Goal: Transaction & Acquisition: Obtain resource

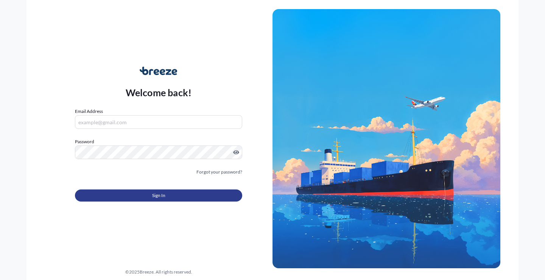
type input "[EMAIL_ADDRESS][DOMAIN_NAME]"
click at [161, 196] on span "Sign In" at bounding box center [158, 196] width 13 height 8
click at [160, 193] on span "Sign In" at bounding box center [158, 196] width 13 height 8
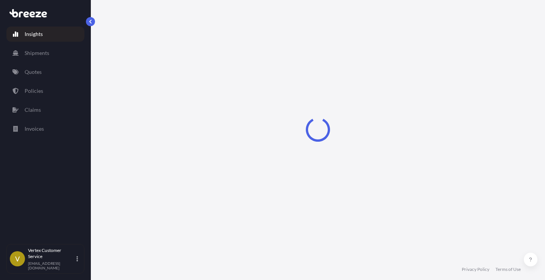
select select "2025"
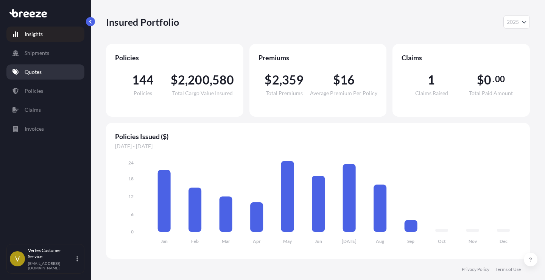
click at [32, 69] on p "Quotes" at bounding box center [33, 72] width 17 height 8
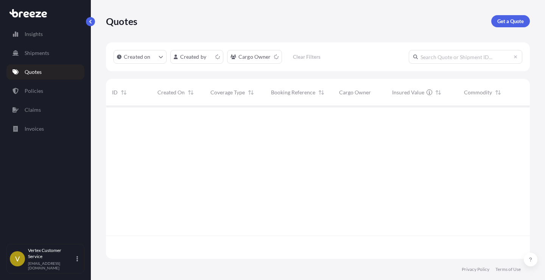
scroll to position [151, 418]
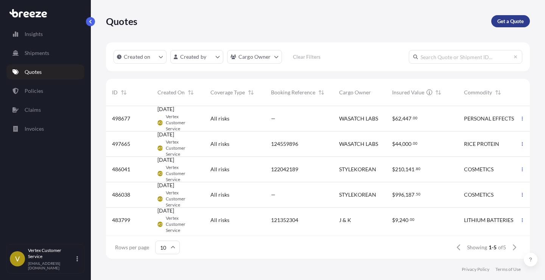
click at [510, 20] on p "Get a Quote" at bounding box center [511, 21] width 27 height 8
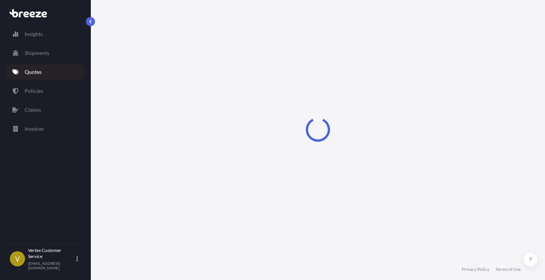
select select "Sea"
select select "1"
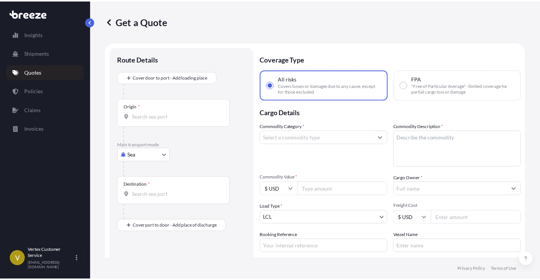
scroll to position [12, 0]
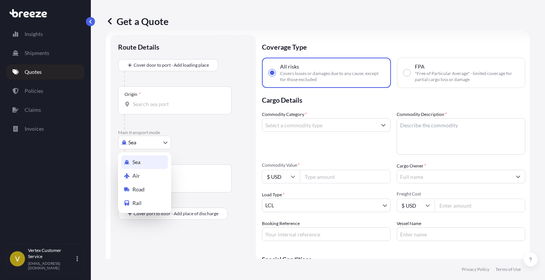
click at [165, 140] on body "Insights Shipments Quotes Policies Claims Invoices V Vertex Customer Service [E…" at bounding box center [272, 140] width 545 height 280
click at [137, 190] on span "Road" at bounding box center [139, 190] width 12 height 8
select select "Road"
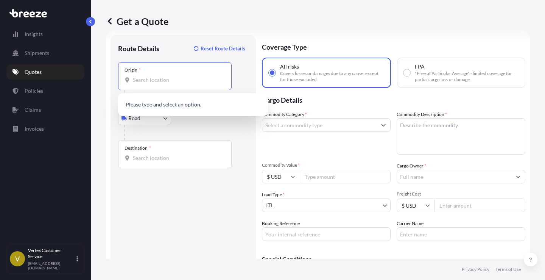
click at [159, 82] on input "Origin *" at bounding box center [177, 80] width 89 height 8
paste input "91789"
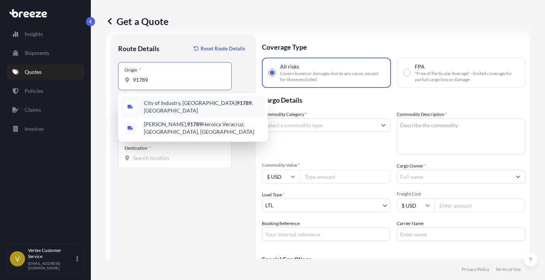
click at [173, 105] on span "[GEOGRAPHIC_DATA] , [GEOGRAPHIC_DATA]" at bounding box center [203, 106] width 118 height 15
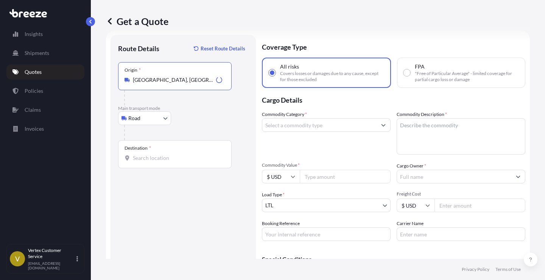
type input "[GEOGRAPHIC_DATA], [GEOGRAPHIC_DATA]"
click at [165, 155] on input "Destination *" at bounding box center [177, 158] width 89 height 8
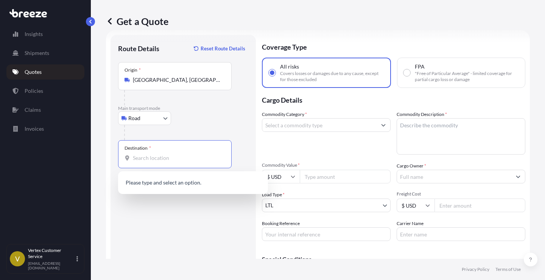
paste input "08016"
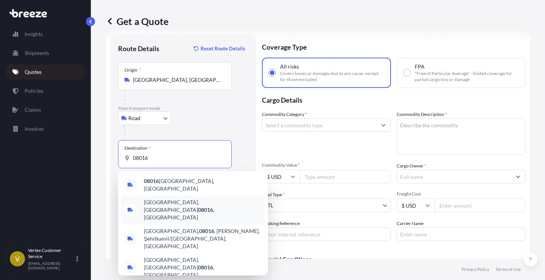
click at [171, 202] on span "[GEOGRAPHIC_DATA] , [GEOGRAPHIC_DATA]" at bounding box center [203, 209] width 118 height 23
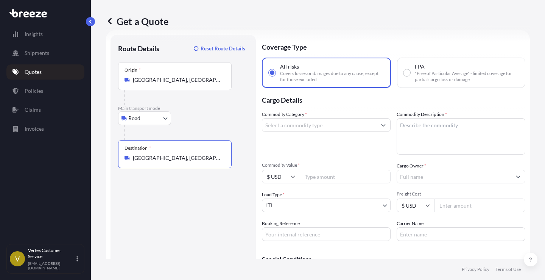
type input "[GEOGRAPHIC_DATA], [GEOGRAPHIC_DATA]"
click at [380, 124] on button "Show suggestions" at bounding box center [384, 125] width 14 height 14
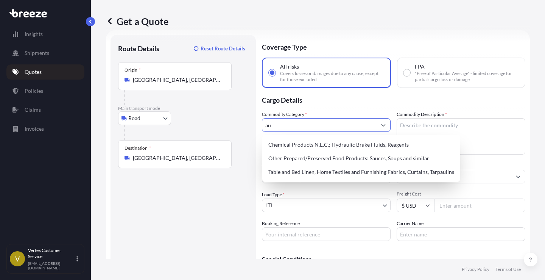
type input "a"
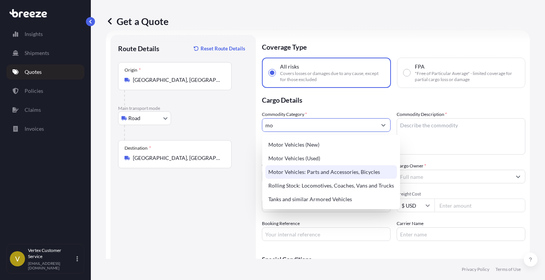
click at [328, 173] on div "Motor Vehicles: Parts and Accessories, Bicycles" at bounding box center [331, 172] width 132 height 14
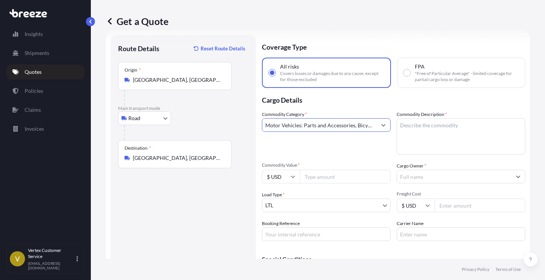
click at [383, 123] on button "Show suggestions" at bounding box center [384, 125] width 14 height 14
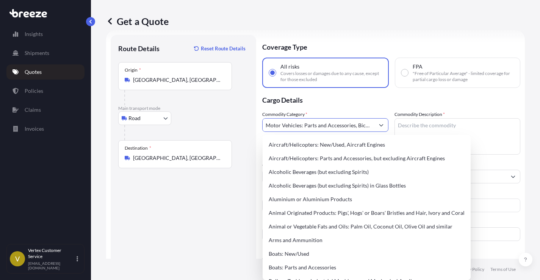
click at [359, 123] on input "Motor Vehicles: Parts and Accessories, Bicycles" at bounding box center [318, 125] width 112 height 14
drag, startPoint x: 377, startPoint y: 126, endPoint x: 385, endPoint y: 126, distance: 8.0
click at [385, 126] on div "Motor Vehicles: Parts and Accessories, Bicycles" at bounding box center [325, 125] width 126 height 14
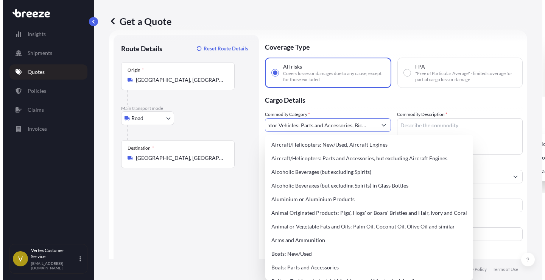
scroll to position [0, 0]
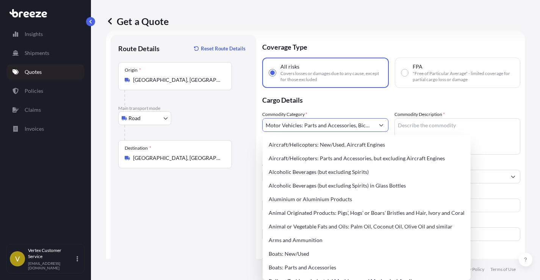
drag, startPoint x: 322, startPoint y: 124, endPoint x: 251, endPoint y: 124, distance: 71.6
click at [251, 124] on form "Route Details Reset Route Details Place of loading Road Road Rail Origin * [GEO…" at bounding box center [315, 170] width 418 height 280
click at [379, 124] on icon "Show suggestions" at bounding box center [381, 125] width 5 height 5
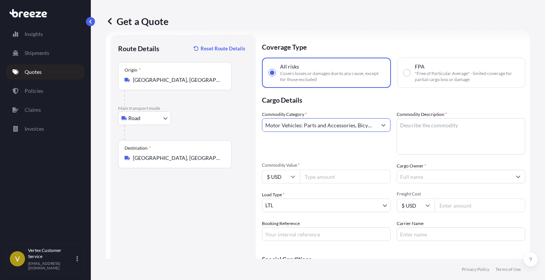
click at [381, 124] on icon "Show suggestions" at bounding box center [383, 125] width 5 height 5
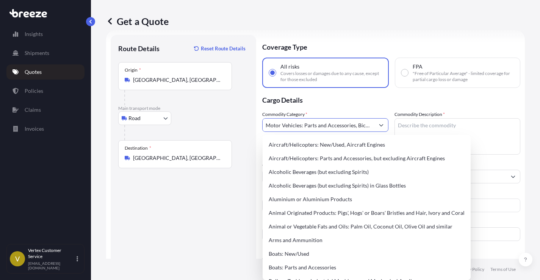
click at [348, 124] on input "Motor Vehicles: Parts and Accessories, Bicycles" at bounding box center [318, 125] width 112 height 14
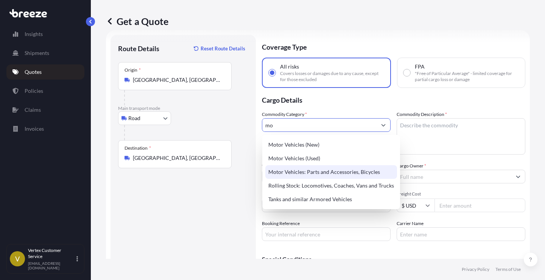
click at [328, 175] on div "Motor Vehicles: Parts and Accessories, Bicycles" at bounding box center [331, 172] width 132 height 14
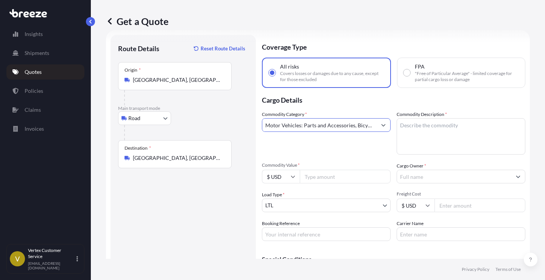
type input "Motor Vehicles: Parts and Accessories, Bicycles"
click at [406, 128] on textarea "Commodity Description *" at bounding box center [461, 136] width 129 height 36
click at [454, 127] on textarea "Commodity Description *" at bounding box center [461, 136] width 129 height 36
paste textarea "Auto parts wheel bearing"
type textarea "Auto parts wheel bearing"
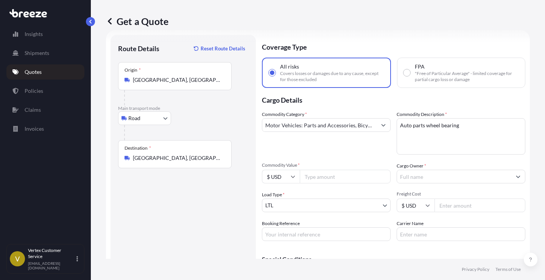
click at [368, 148] on div "Commodity Category * Motor Vehicles: Parts and Accessories, Bicycles" at bounding box center [326, 133] width 129 height 44
click at [512, 175] on button "Show suggestions" at bounding box center [519, 177] width 14 height 14
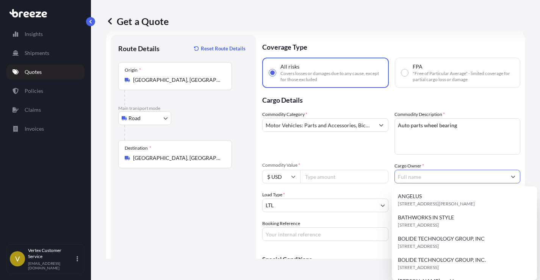
click at [448, 173] on input "Cargo Owner *" at bounding box center [451, 177] width 112 height 14
paste input "WORLDWIDE DISTRIBUTION GROUP"
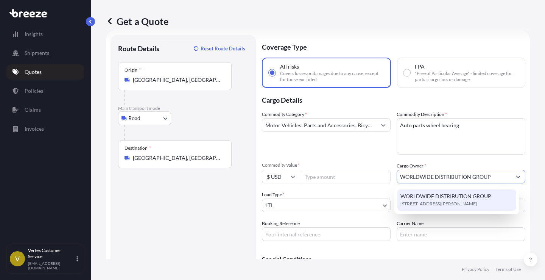
click at [446, 197] on span "WORLDWIDE DISTRIBUTION GROUP" at bounding box center [446, 196] width 91 height 8
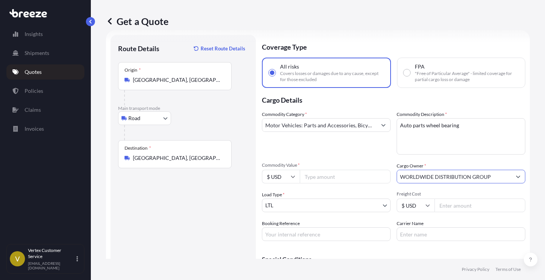
type input "WORLDWIDE DISTRIBUTION GROUP"
click at [358, 176] on input "Commodity Value *" at bounding box center [345, 177] width 91 height 14
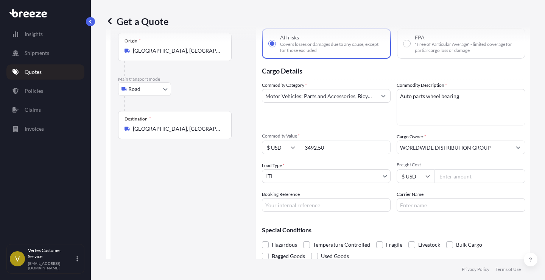
scroll to position [64, 0]
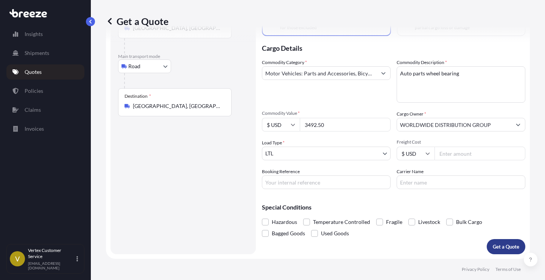
type input "3492.50"
click at [505, 250] on p "Get a Quote" at bounding box center [506, 247] width 27 height 8
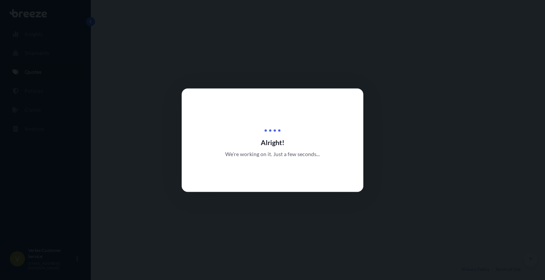
select select "Road"
select select "1"
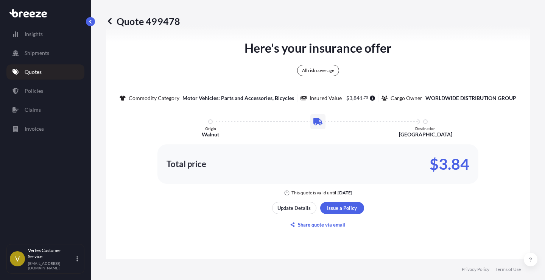
scroll to position [445, 0]
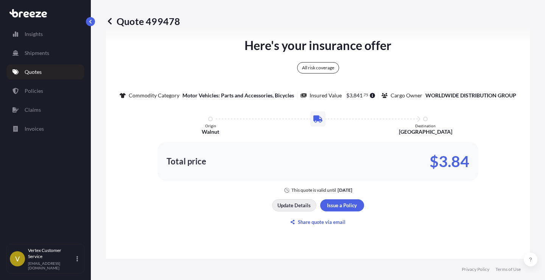
click at [289, 203] on p "Update Details" at bounding box center [294, 205] width 33 height 8
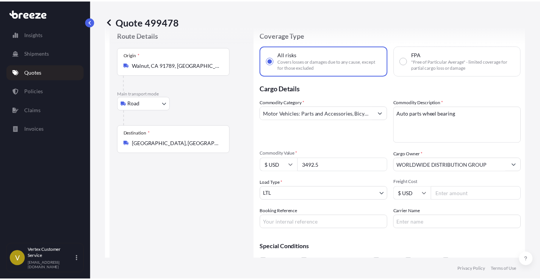
scroll to position [12, 0]
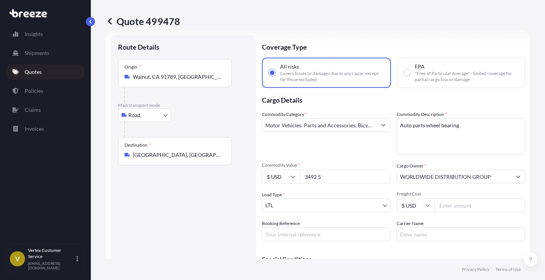
click at [382, 125] on icon "Show suggestions" at bounding box center [384, 125] width 4 height 2
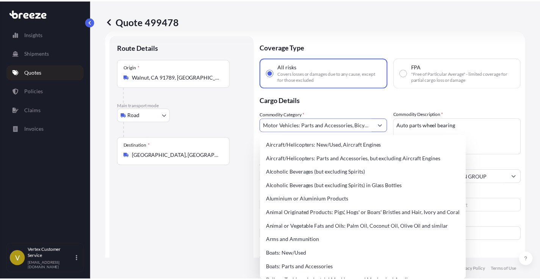
scroll to position [0, 3]
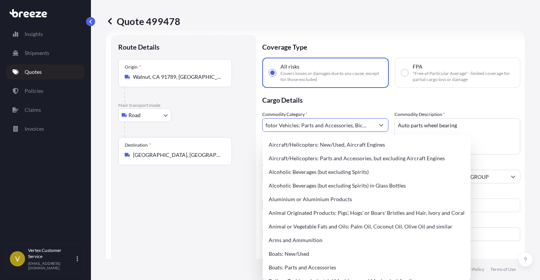
click at [351, 127] on input "Motor Vehicles: Parts and Accessories, Bicycles" at bounding box center [318, 125] width 112 height 14
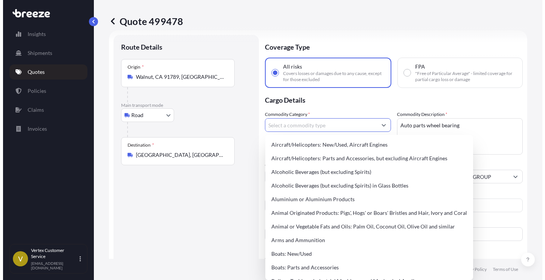
scroll to position [0, 0]
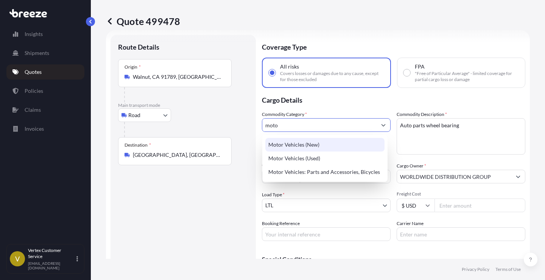
click at [310, 144] on div "Motor Vehicles (New)" at bounding box center [324, 145] width 119 height 14
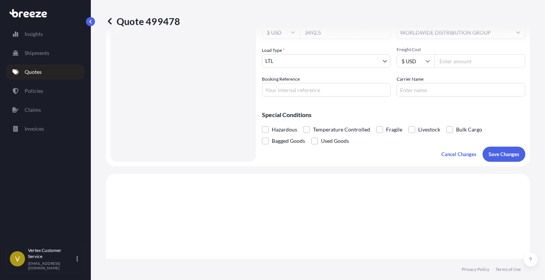
scroll to position [158, 0]
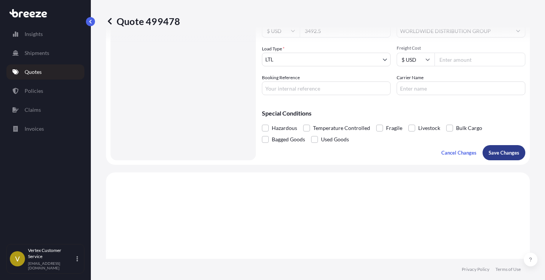
type input "Motor Vehicles (New)"
click at [510, 151] on p "Save Changes" at bounding box center [504, 153] width 31 height 8
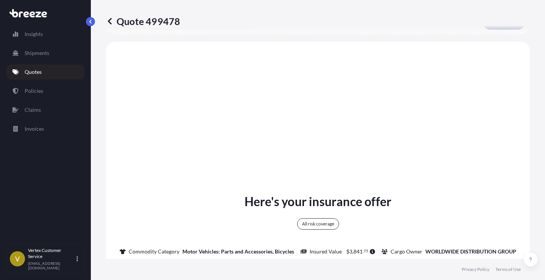
scroll to position [292, 0]
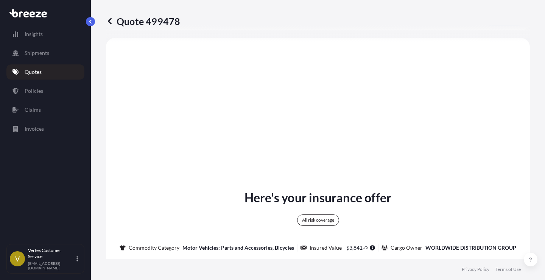
select select "Road"
select select "1"
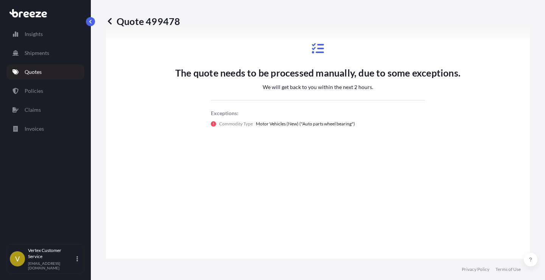
scroll to position [415, 0]
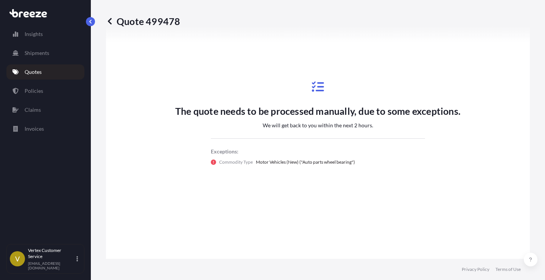
click at [316, 203] on div "The quote needs to be processed manually, due to some exceptions. We will get b…" at bounding box center [318, 123] width 403 height 394
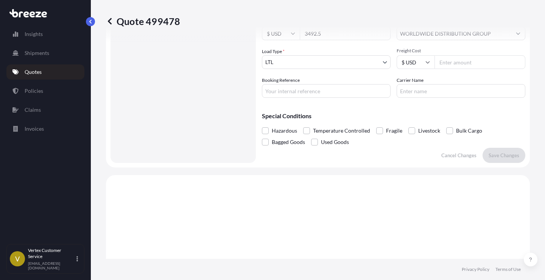
scroll to position [0, 0]
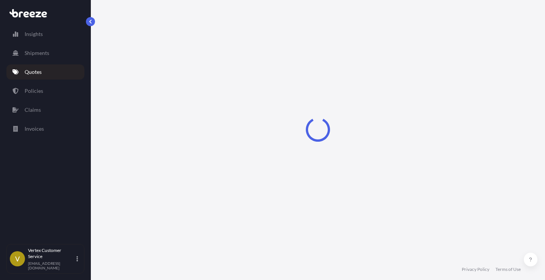
select select "Road"
select select "1"
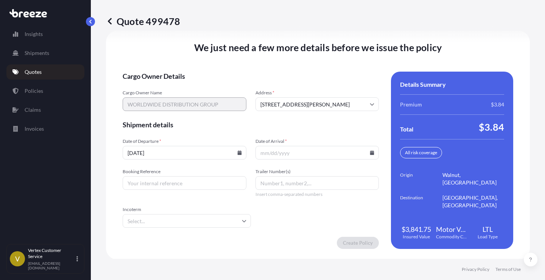
scroll to position [1069, 0]
click at [238, 153] on icon at bounding box center [239, 152] width 4 height 5
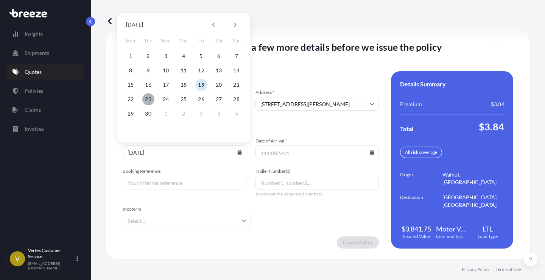
click at [149, 99] on button "23" at bounding box center [148, 99] width 12 height 12
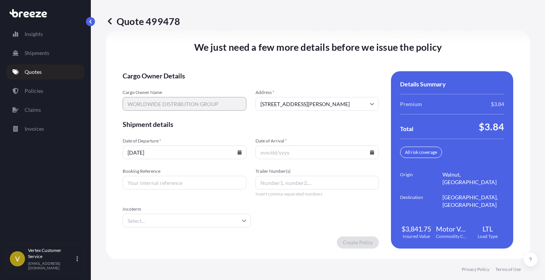
click at [238, 151] on icon at bounding box center [239, 152] width 5 height 5
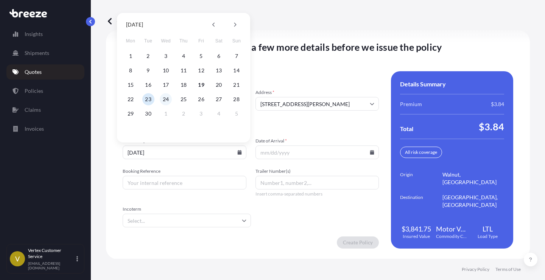
click at [164, 98] on button "24" at bounding box center [166, 99] width 12 height 12
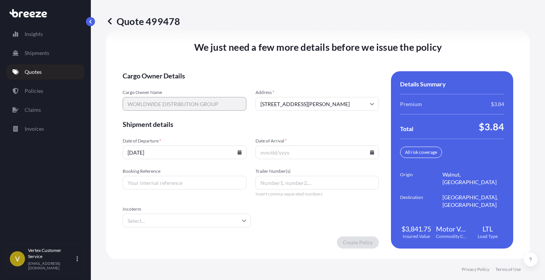
click at [239, 151] on icon at bounding box center [239, 152] width 4 height 5
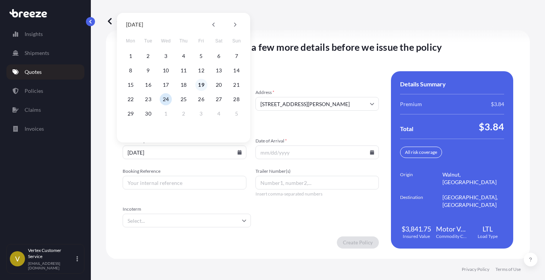
click at [200, 86] on button "19" at bounding box center [201, 85] width 12 height 12
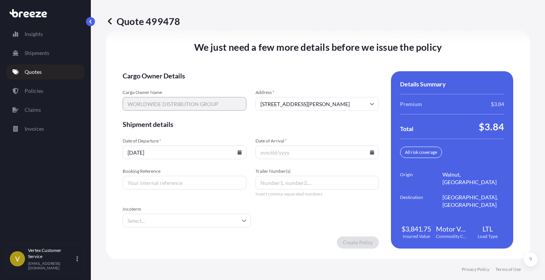
type input "09/19/2025"
click at [370, 152] on icon at bounding box center [372, 152] width 4 height 5
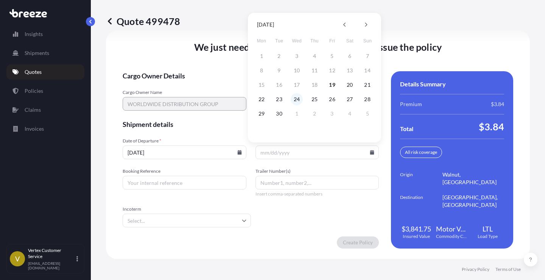
click at [299, 100] on button "24" at bounding box center [297, 99] width 12 height 12
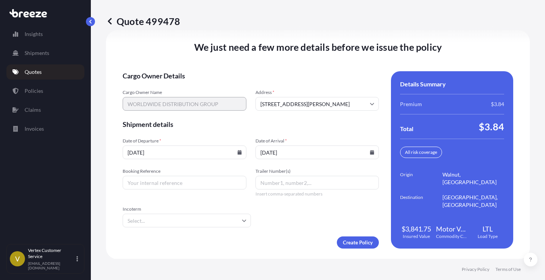
type input "09/24/2025"
click at [192, 185] on input "Booking Reference" at bounding box center [185, 183] width 124 height 14
paste input "125059078"
type input "125059078"
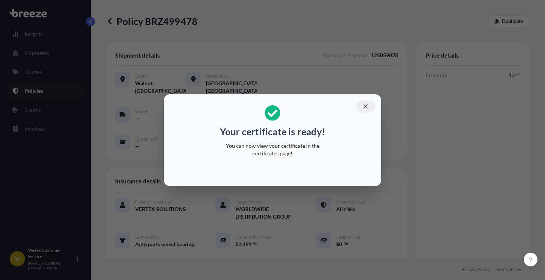
click at [367, 106] on icon "button" at bounding box center [365, 106] width 7 height 7
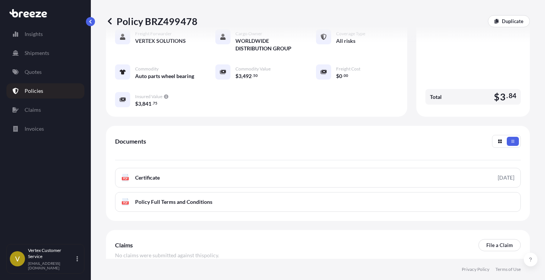
scroll to position [170, 0]
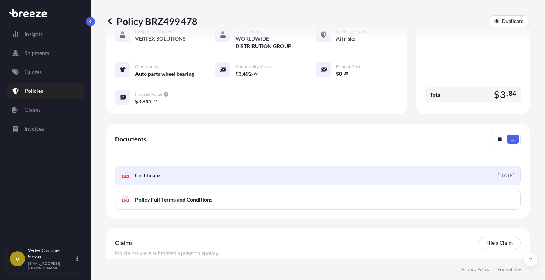
click at [147, 176] on span "Certificate" at bounding box center [147, 176] width 25 height 8
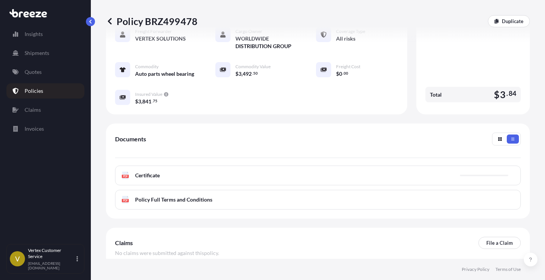
scroll to position [0, 0]
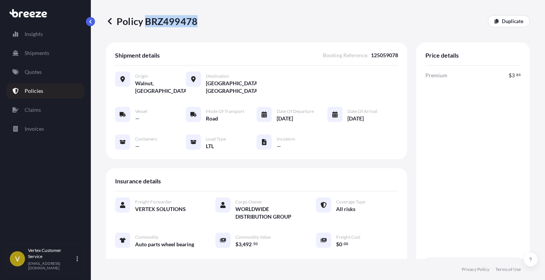
drag, startPoint x: 146, startPoint y: 21, endPoint x: 196, endPoint y: 20, distance: 50.4
click at [196, 20] on p "Policy BRZ499478" at bounding box center [152, 21] width 92 height 12
copy p "BRZ499478"
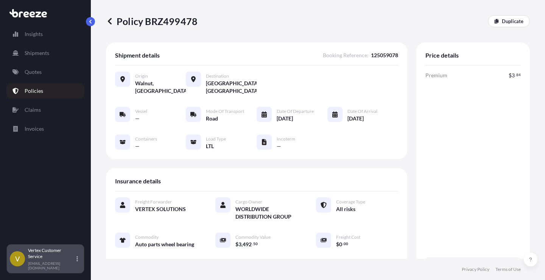
click at [76, 261] on div "Vertex Customer Service customerservice@vertex4solutions.com" at bounding box center [54, 258] width 53 height 23
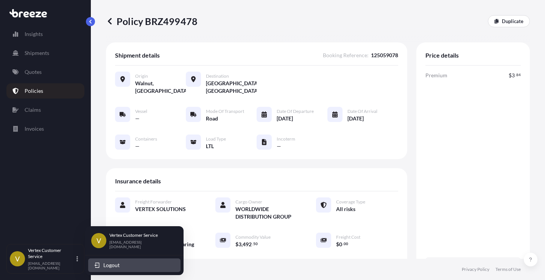
click at [93, 264] on button "Logout" at bounding box center [134, 265] width 92 height 14
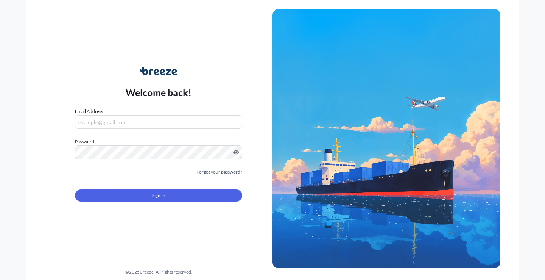
type input "[EMAIL_ADDRESS][DOMAIN_NAME]"
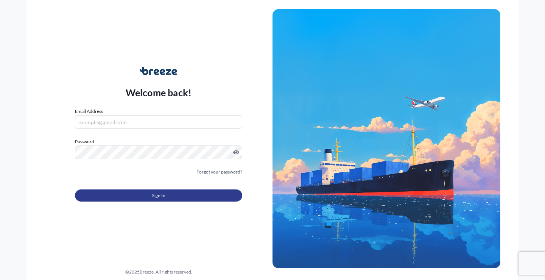
type input "[EMAIL_ADDRESS][DOMAIN_NAME]"
click at [161, 195] on span "Sign In" at bounding box center [158, 196] width 13 height 8
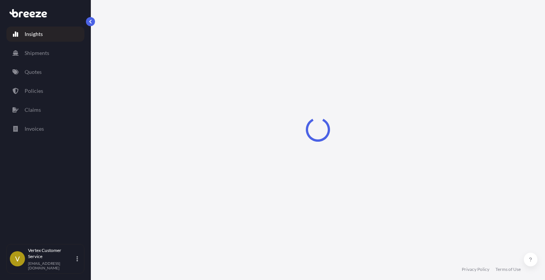
select select "2025"
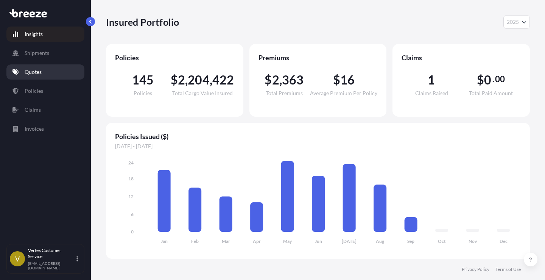
click at [43, 69] on link "Quotes" at bounding box center [45, 71] width 78 height 15
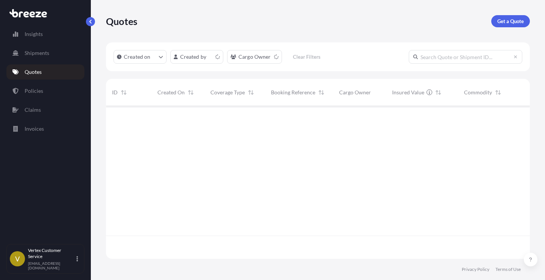
scroll to position [151, 418]
click at [443, 58] on input "text" at bounding box center [466, 57] width 114 height 14
paste input "499478"
type input "499478"
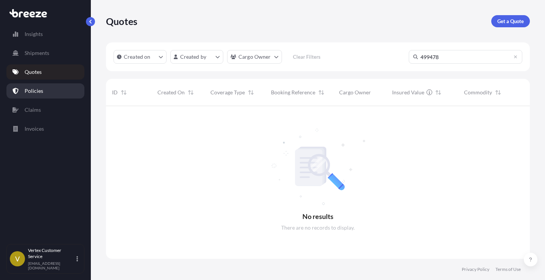
click at [44, 91] on link "Policies" at bounding box center [45, 90] width 78 height 15
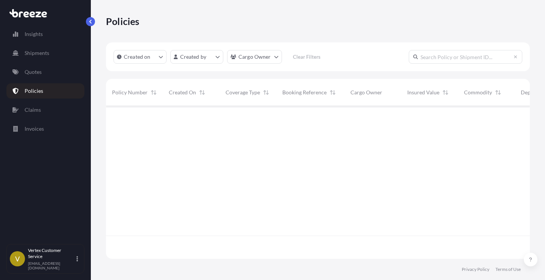
scroll to position [151, 418]
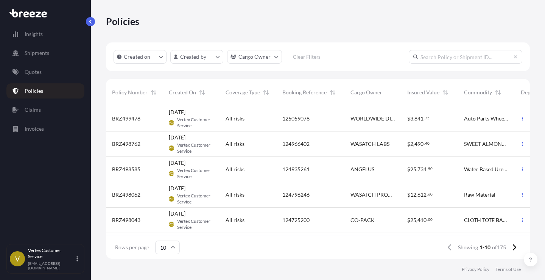
click at [424, 54] on input "text" at bounding box center [466, 57] width 114 height 14
paste input "BRZ499478"
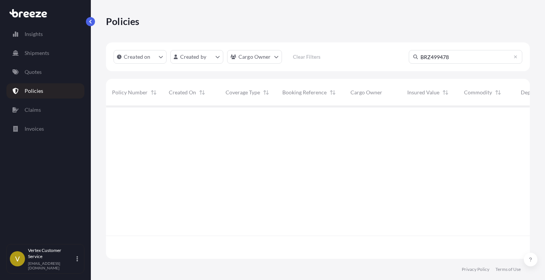
type input "BRZ499478"
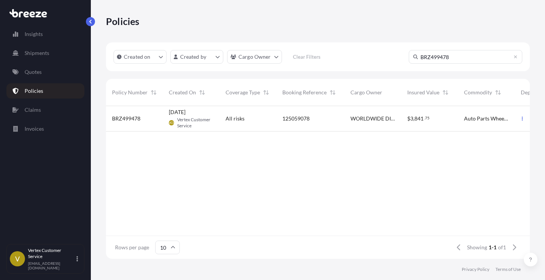
click at [123, 117] on span "BRZ499478" at bounding box center [126, 119] width 28 height 8
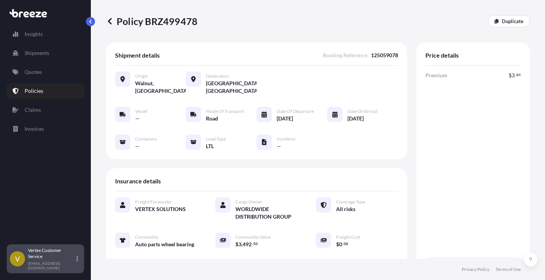
click at [66, 259] on p "Vertex Customer Service" at bounding box center [51, 253] width 47 height 12
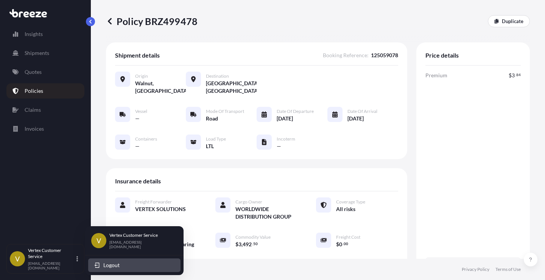
click at [107, 266] on span "Logout" at bounding box center [111, 265] width 16 height 8
